Goal: Task Accomplishment & Management: Complete application form

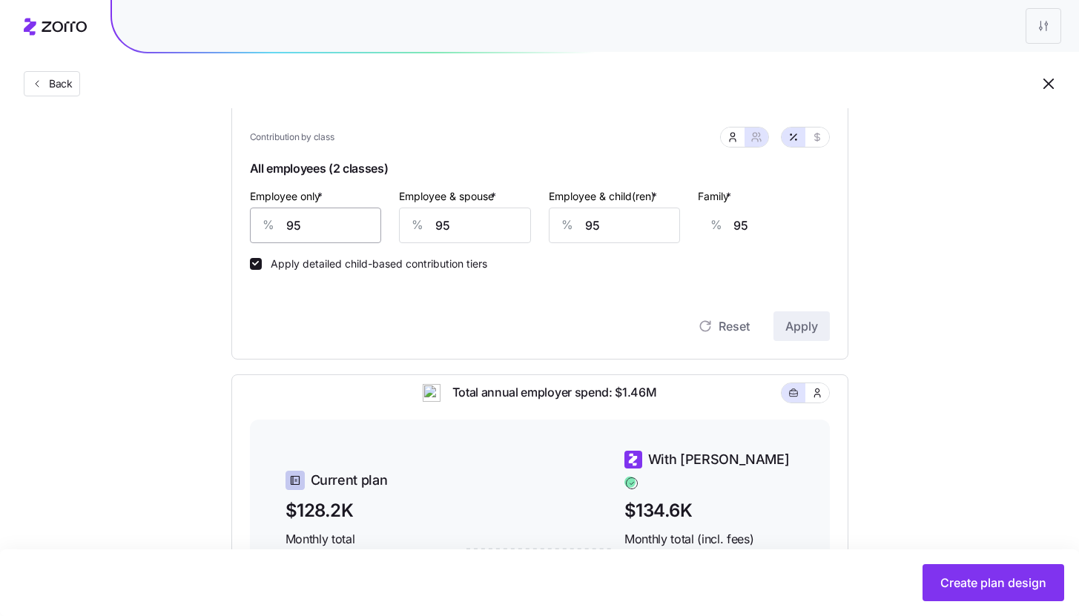
scroll to position [332, 0]
click at [357, 223] on input "95" at bounding box center [316, 226] width 132 height 36
type input "9"
type input "126"
type input "90"
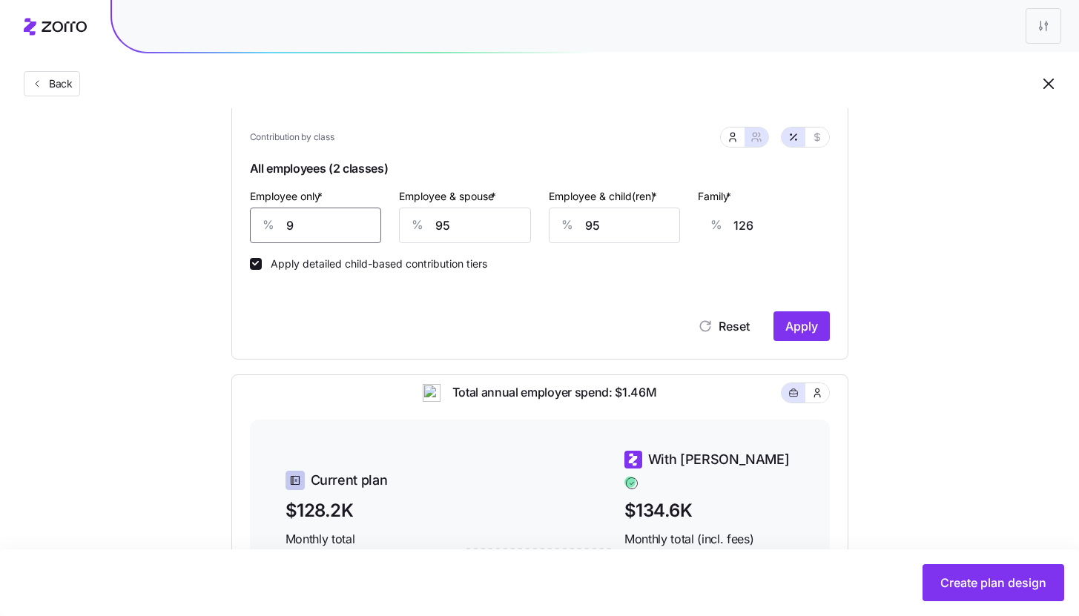
type input "97"
type input "90"
click at [481, 220] on input "95" at bounding box center [465, 226] width 132 height 36
type input "9"
type input "35"
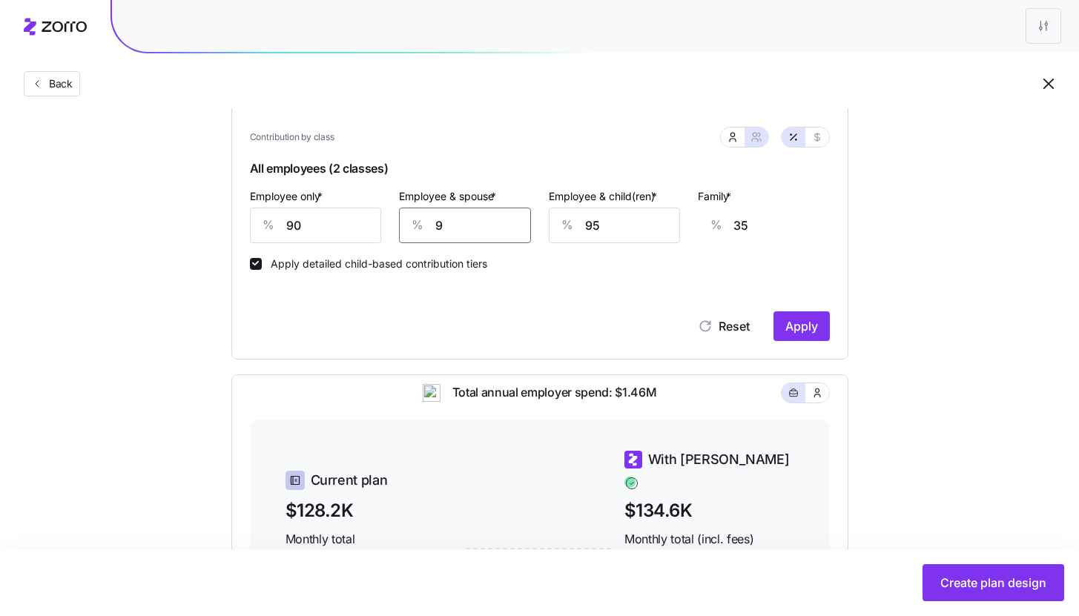
type input "90"
type input "93"
type input "90"
click at [623, 219] on input "95" at bounding box center [615, 226] width 132 height 36
type input "9"
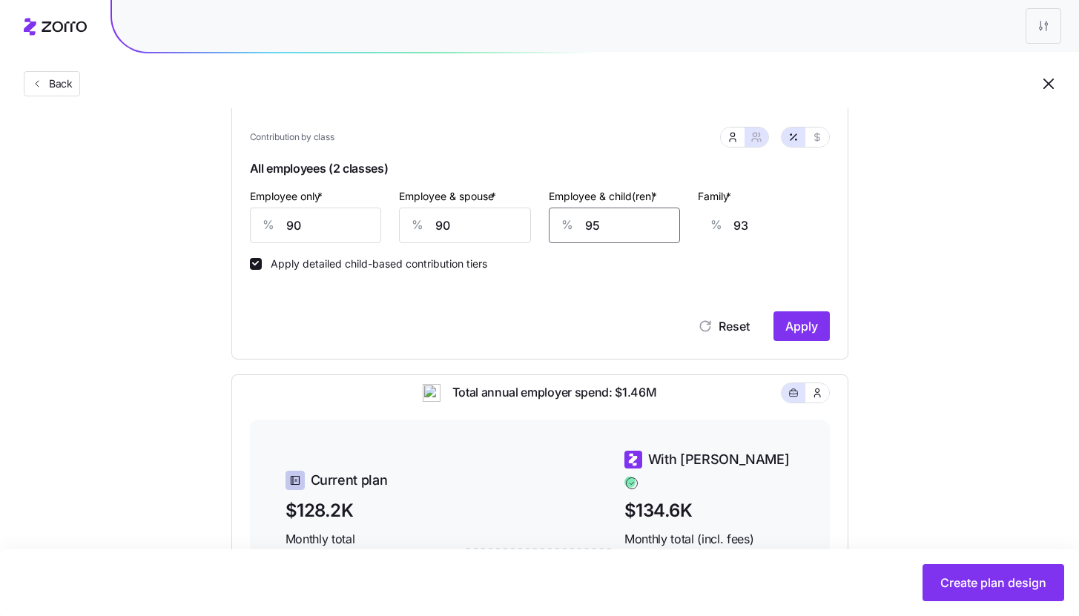
type input "38"
type input "90"
click at [798, 336] on button "Apply" at bounding box center [801, 326] width 56 height 30
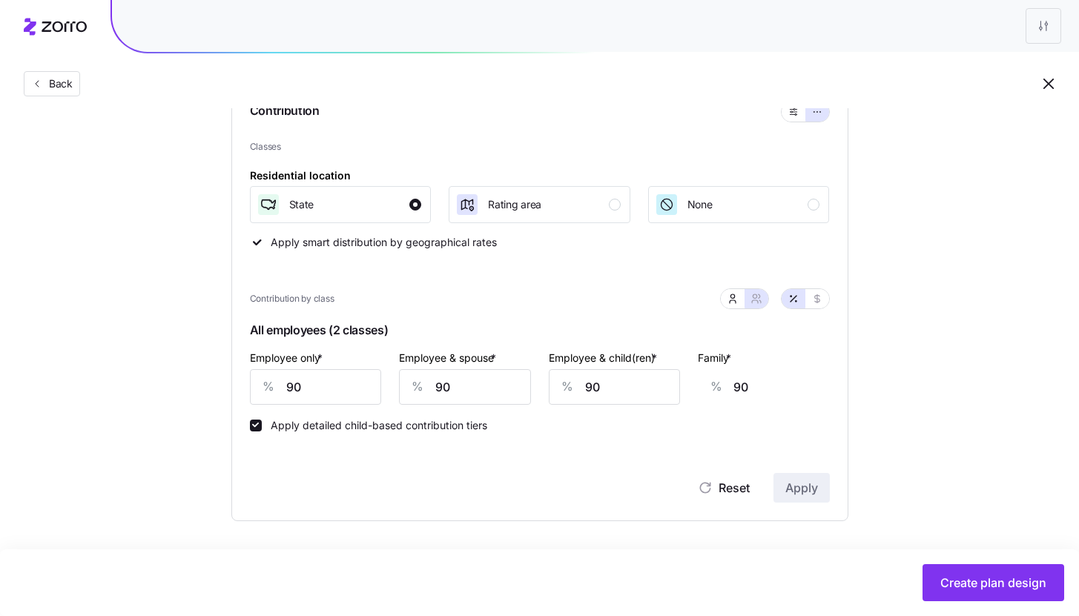
scroll to position [171, 0]
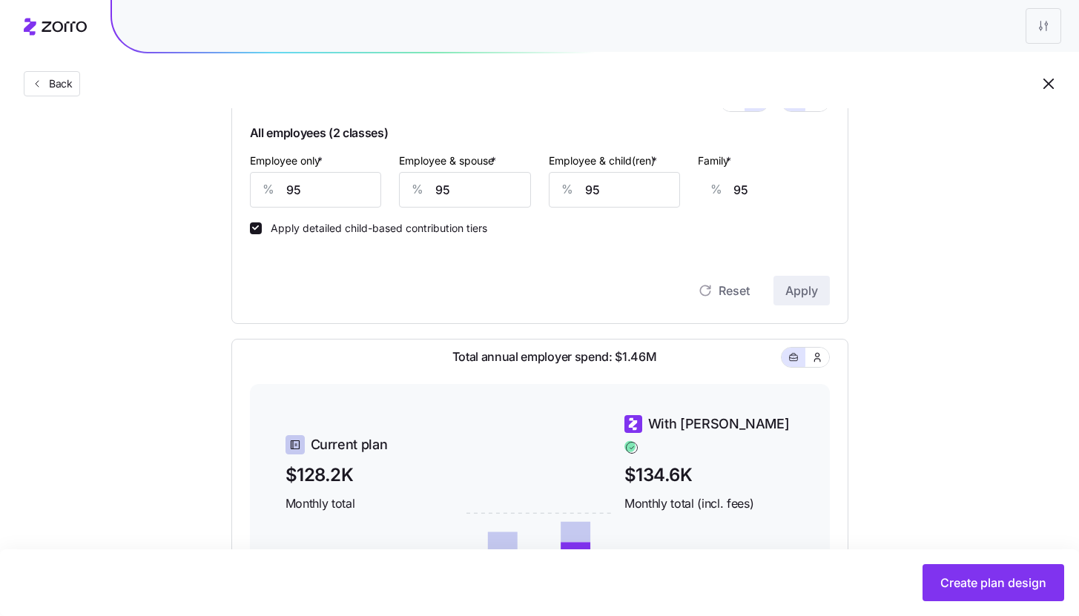
scroll to position [397, 0]
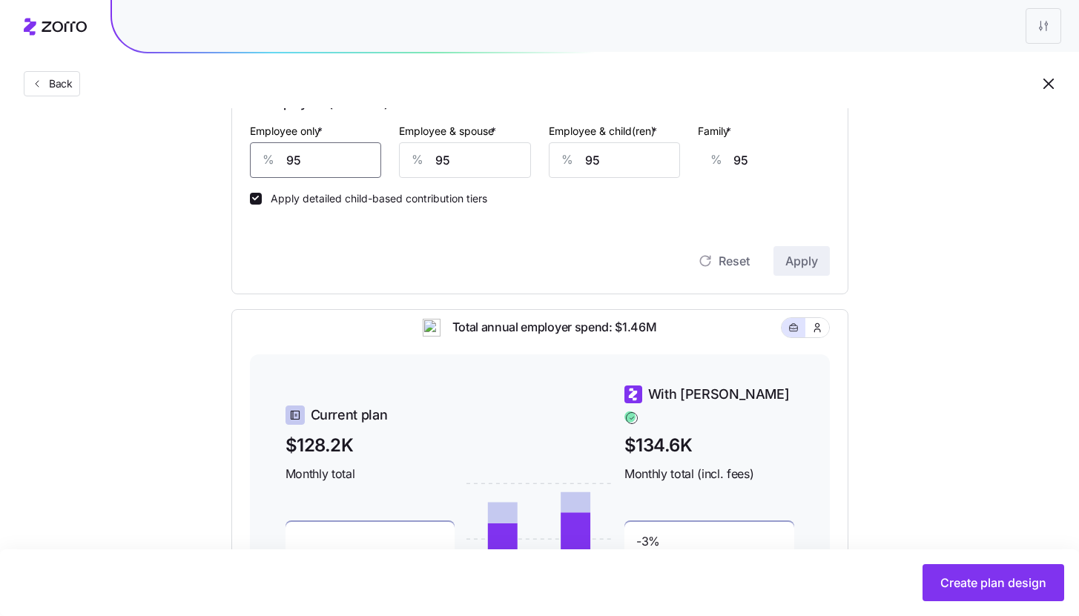
click at [349, 160] on input "95" at bounding box center [316, 160] width 132 height 36
type input "9"
type input "126"
type input "90"
type input "97"
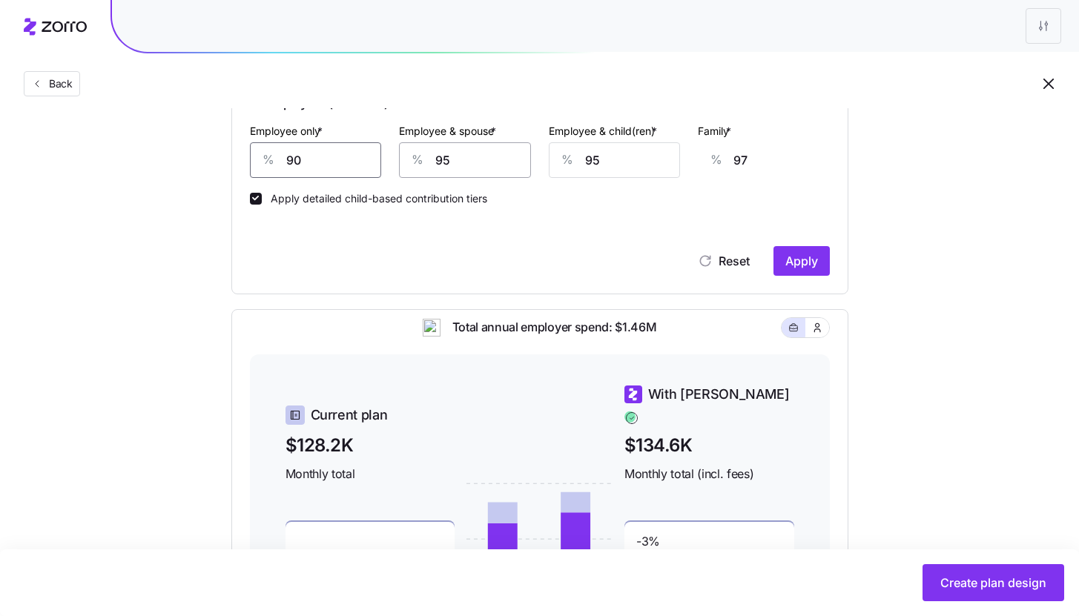
type input "90"
click at [480, 167] on input "95" at bounding box center [465, 160] width 132 height 36
type input "9"
type input "35"
type input "90"
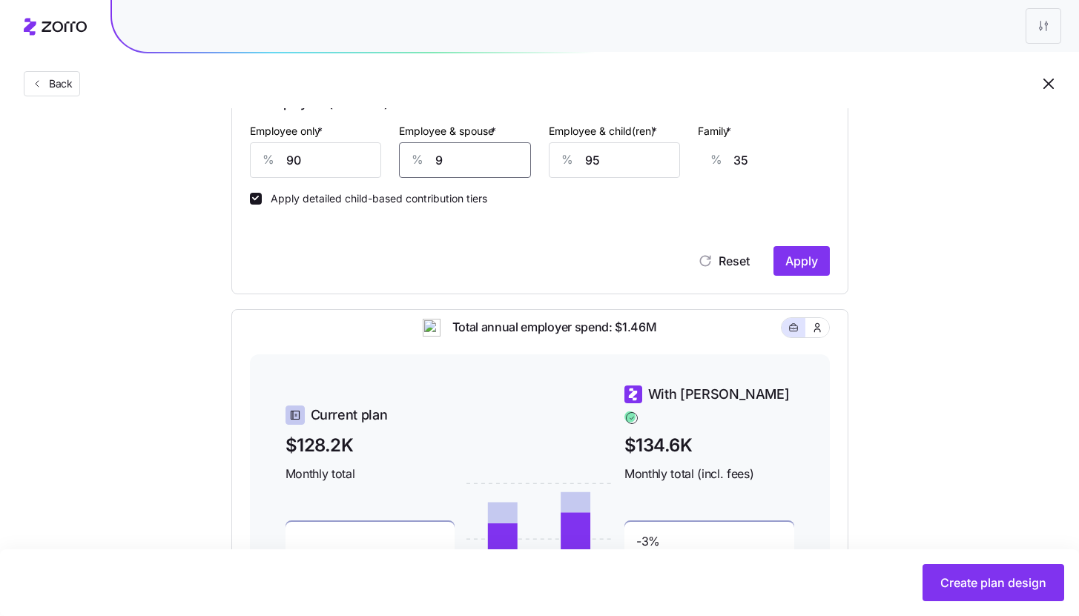
type input "93"
type input "90"
click at [595, 162] on input "95" at bounding box center [615, 160] width 132 height 36
type input "9"
type input "38"
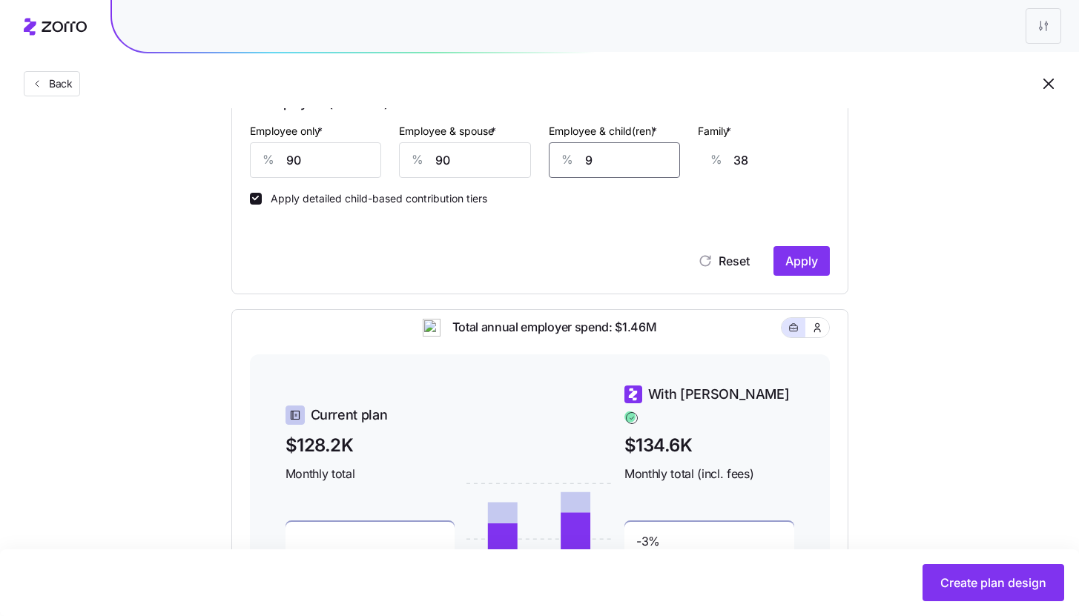
type input "90"
click at [809, 254] on span "Apply" at bounding box center [801, 261] width 33 height 18
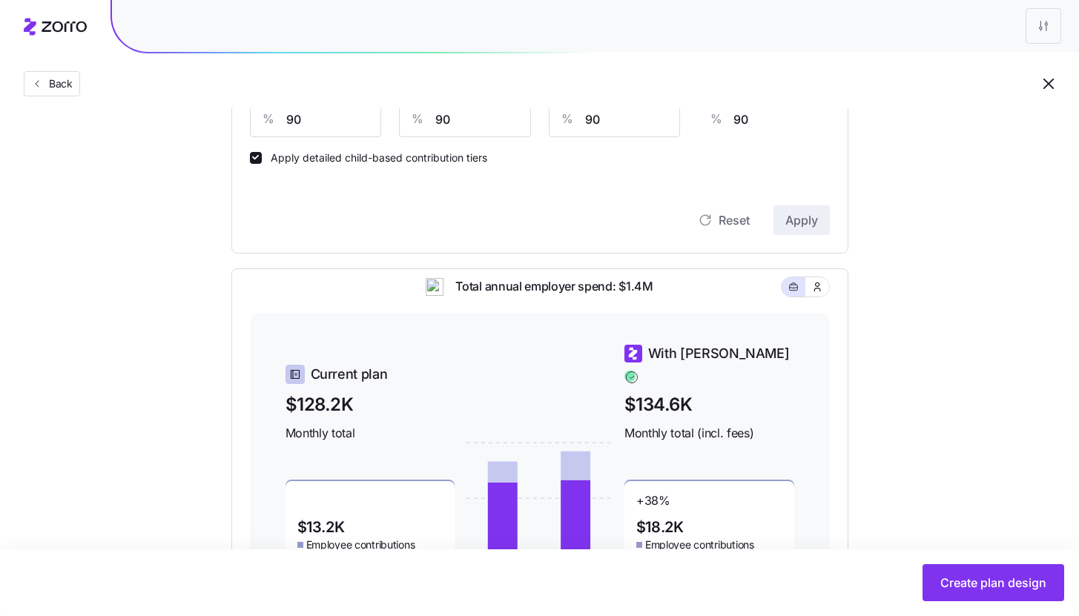
scroll to position [111, 0]
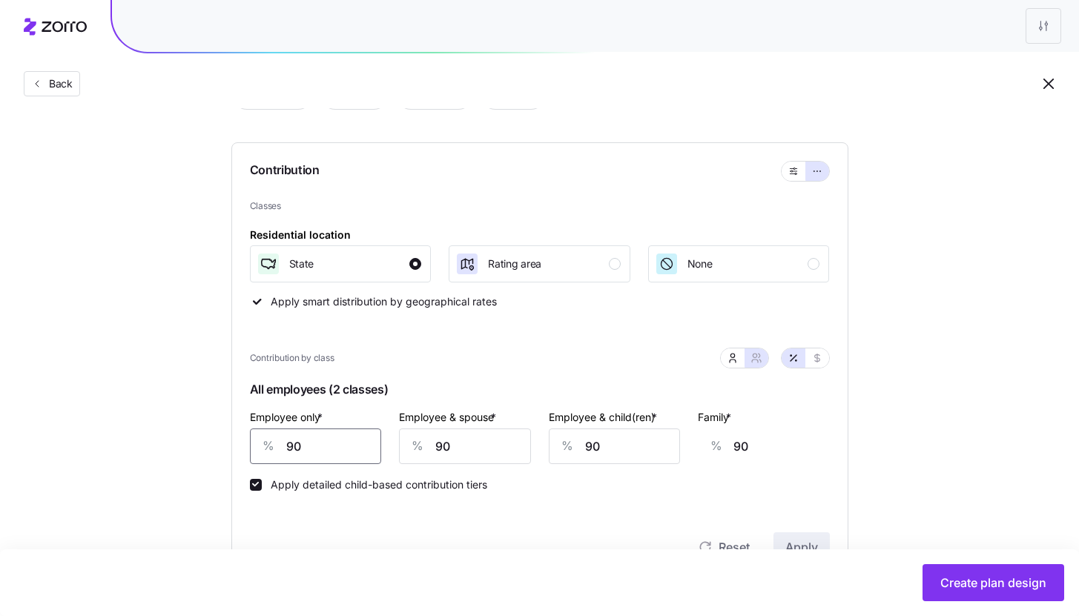
click at [341, 453] on input "90" at bounding box center [316, 447] width 132 height 36
type input "9"
type input "119"
type input "0"
type input "123"
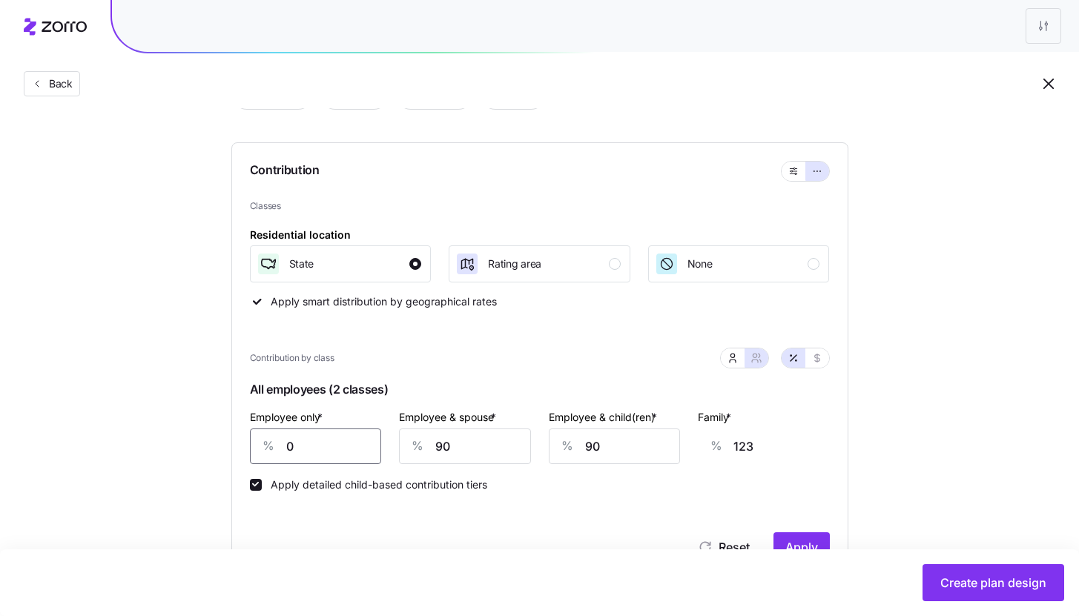
type input "80"
type input "94"
type input "850"
type input "0"
type input "850"
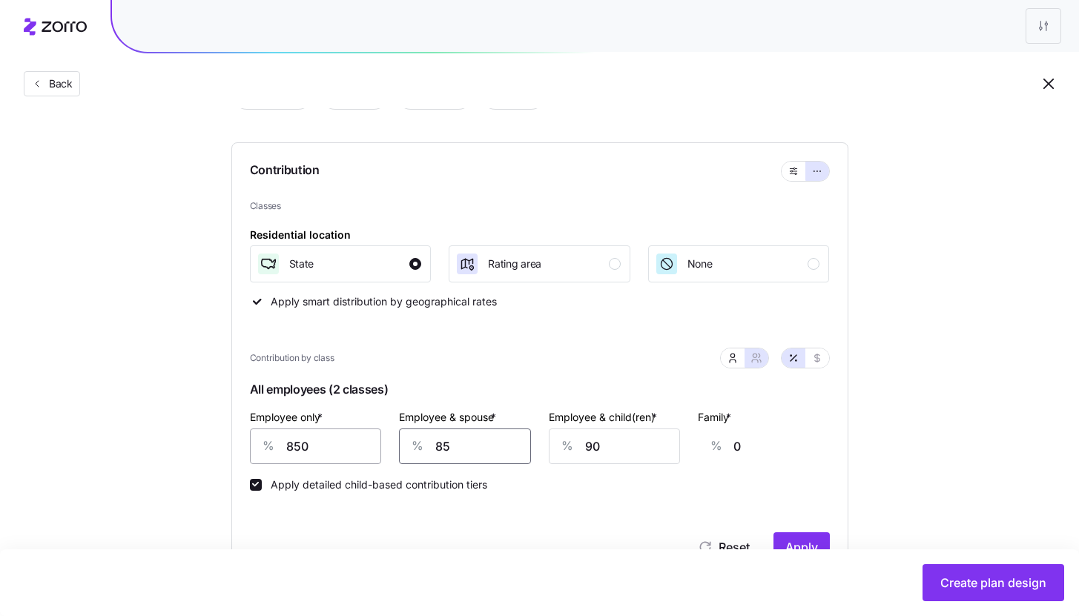
type input "85"
click at [326, 448] on input "850" at bounding box center [316, 447] width 132 height 36
type input "85"
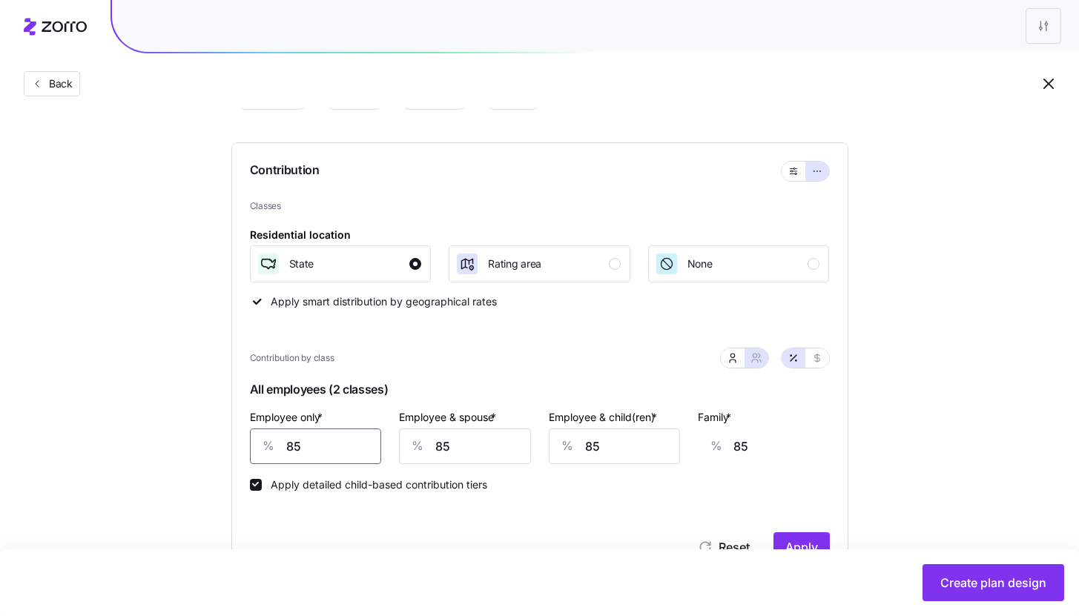
type input "85"
click at [894, 417] on div "Set your contribution Compliant Industry Generous Current Contribution Classes …" at bounding box center [540, 525] width 736 height 1012
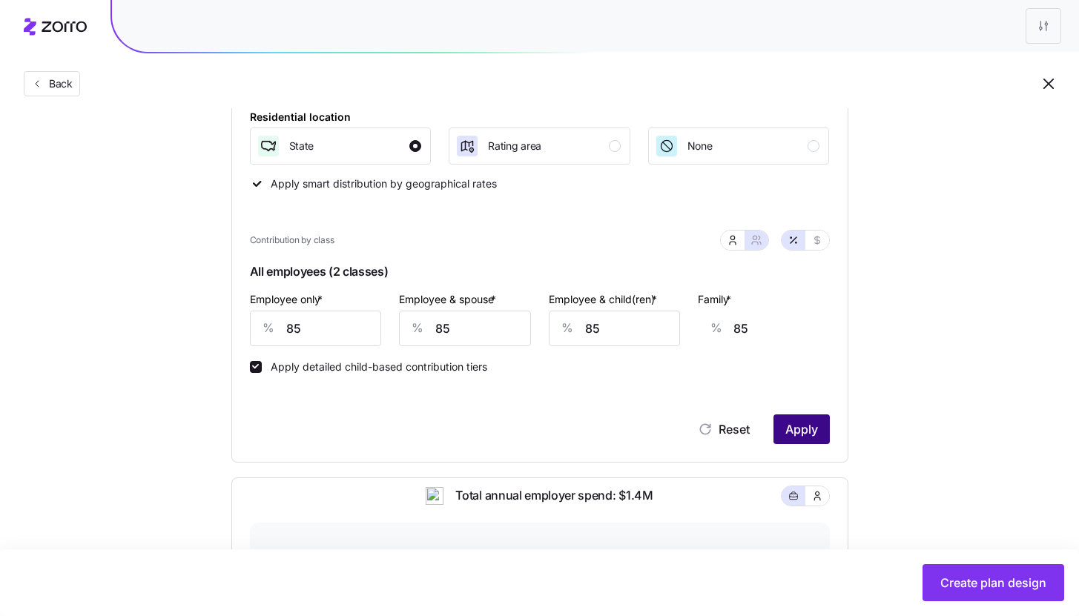
click at [802, 437] on span "Apply" at bounding box center [801, 429] width 33 height 18
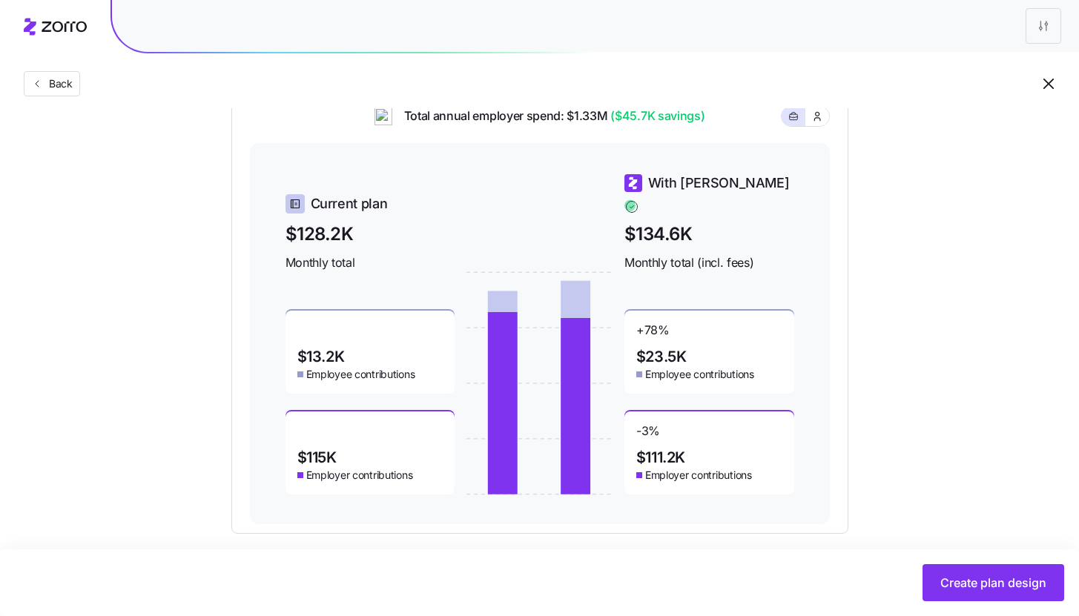
scroll to position [609, 0]
